Goal: Information Seeking & Learning: Check status

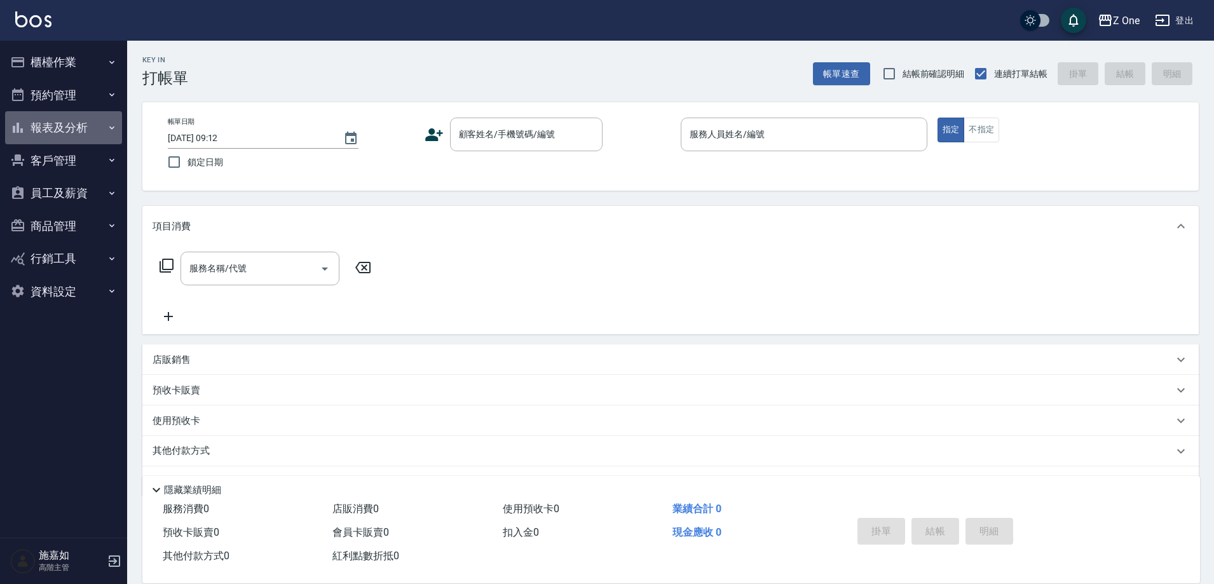
click at [70, 128] on button "報表及分析" at bounding box center [63, 127] width 117 height 33
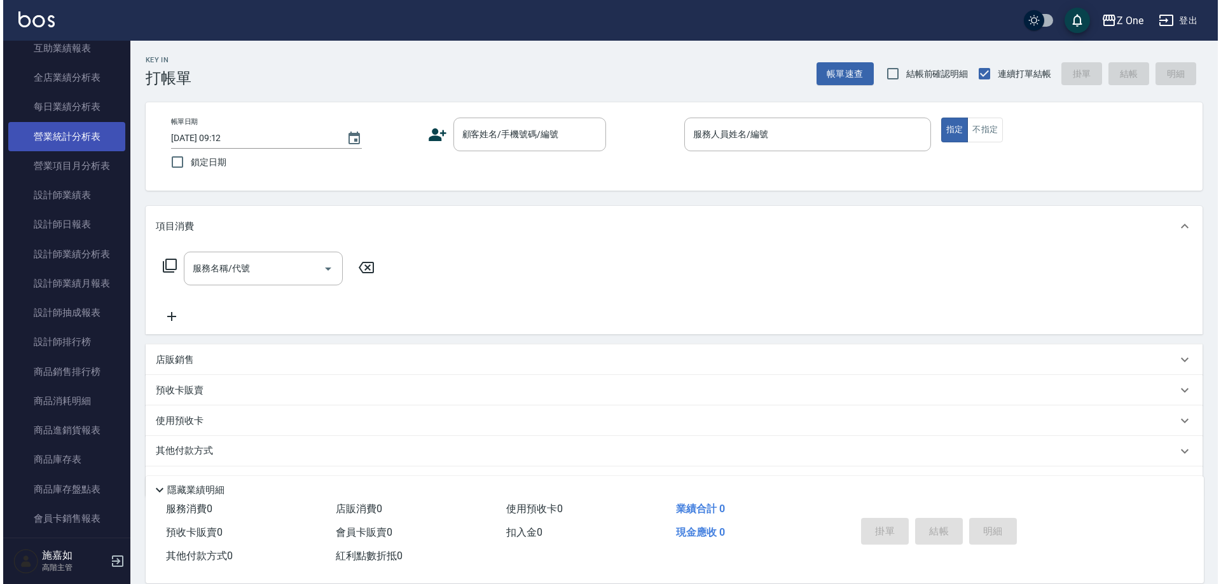
scroll to position [381, 0]
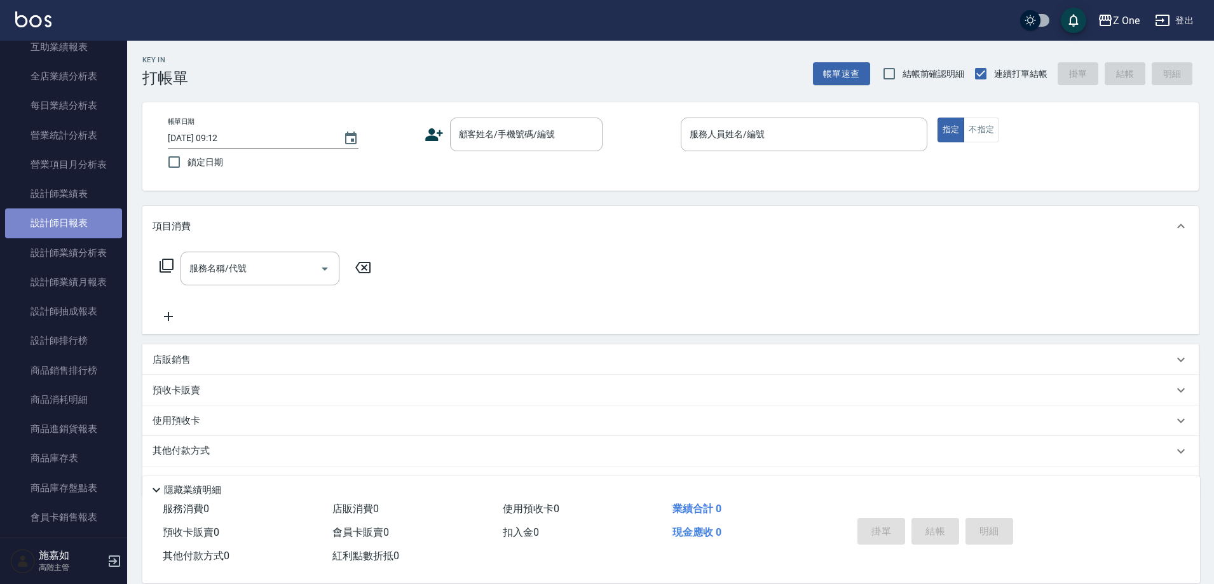
click at [72, 217] on link "設計師日報表" at bounding box center [63, 223] width 117 height 29
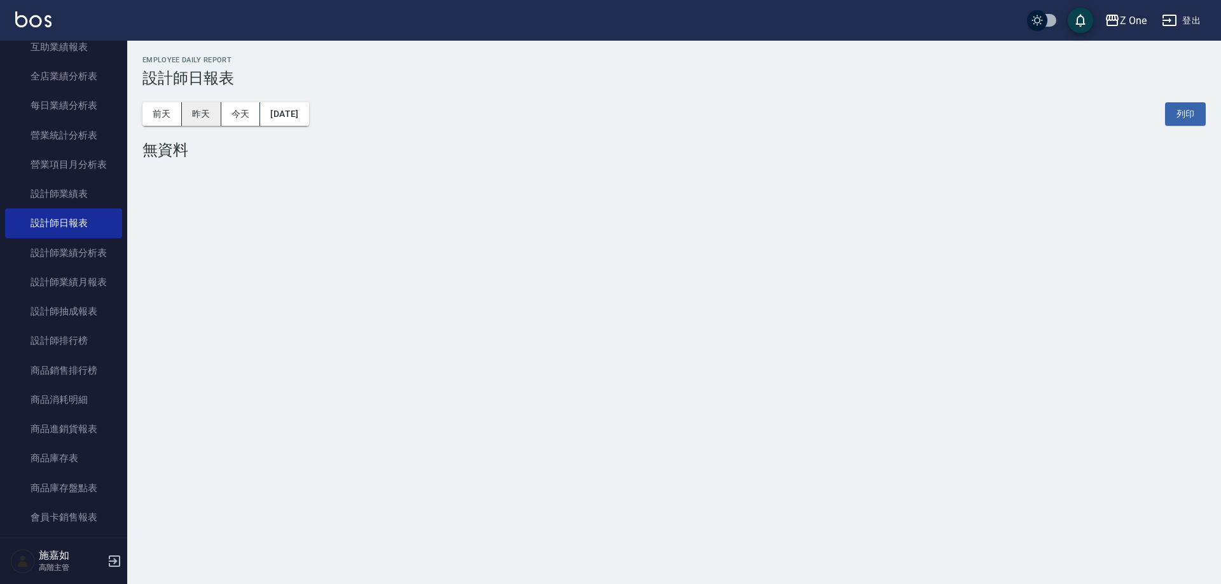
click at [182, 120] on button "昨天" at bounding box center [201, 114] width 39 height 24
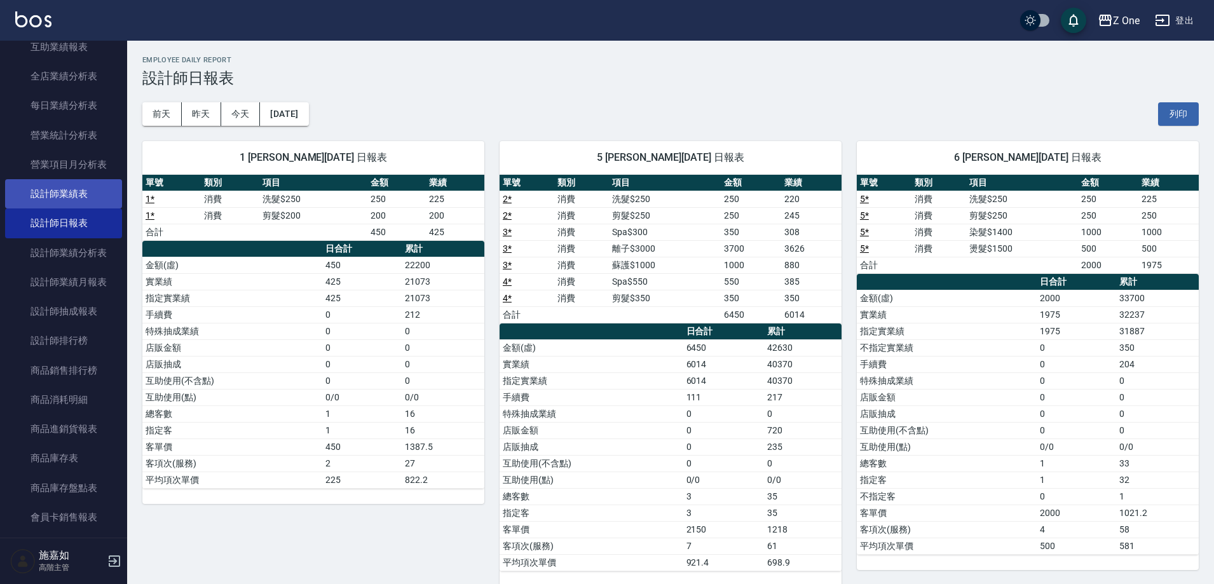
click at [96, 198] on link "設計師業績表" at bounding box center [63, 193] width 117 height 29
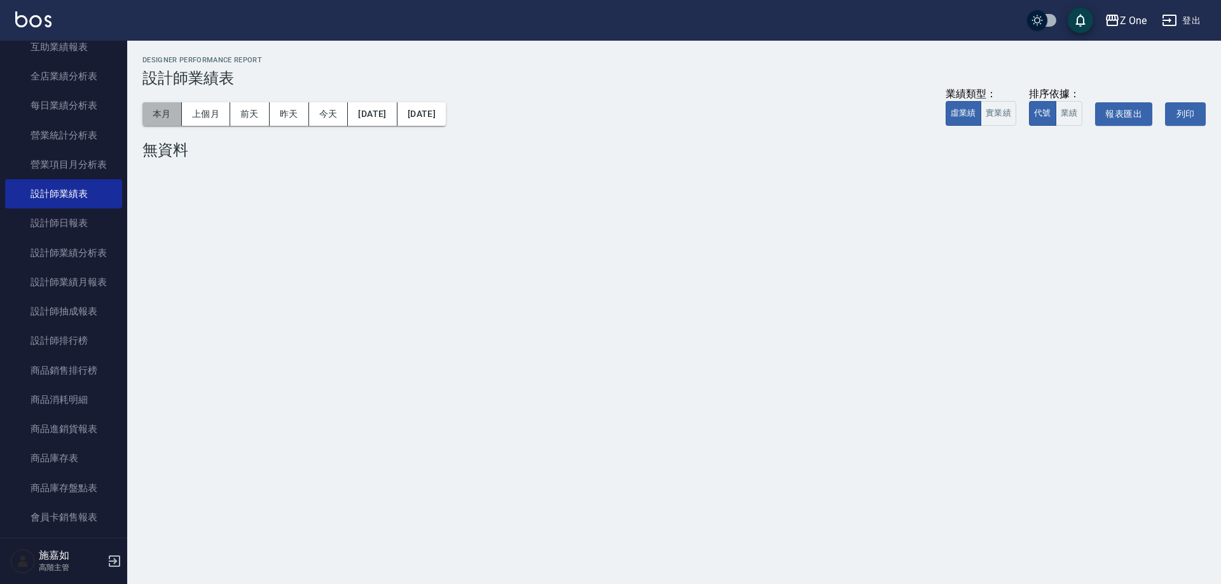
click at [160, 114] on button "本月" at bounding box center [161, 114] width 39 height 24
